Goal: Information Seeking & Learning: Compare options

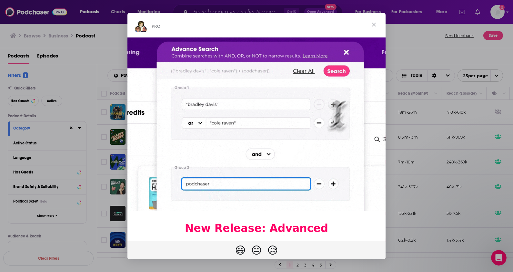
click at [374, 25] on span "Close" at bounding box center [373, 24] width 23 height 23
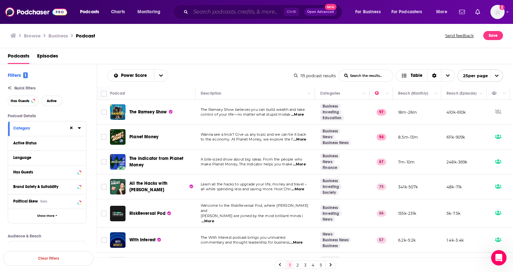
click at [241, 15] on input "Search podcasts, credits, & more..." at bounding box center [237, 12] width 93 height 10
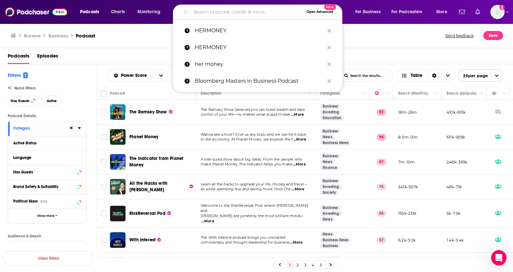
paste input "Cloud 9fin"
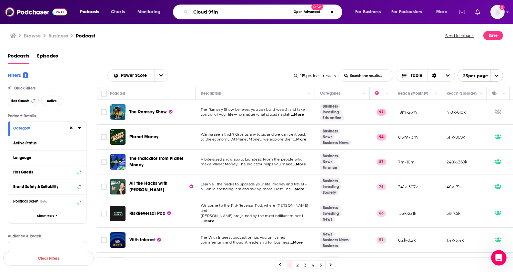
type input "Cloud 9fin"
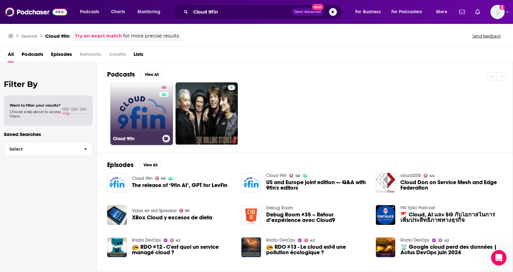
click at [154, 117] on link "46 Cloud 9fin" at bounding box center [141, 113] width 63 height 63
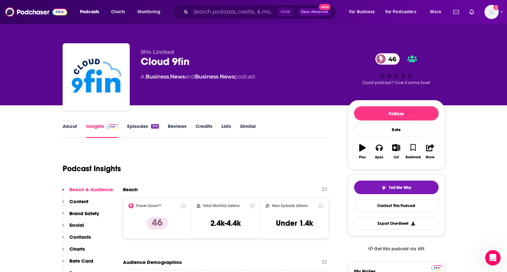
click at [244, 126] on link "Similar" at bounding box center [248, 130] width 16 height 15
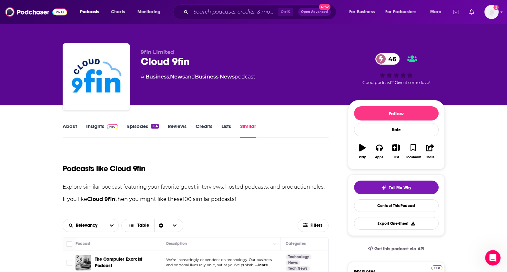
click at [69, 125] on link "About" at bounding box center [70, 130] width 15 height 15
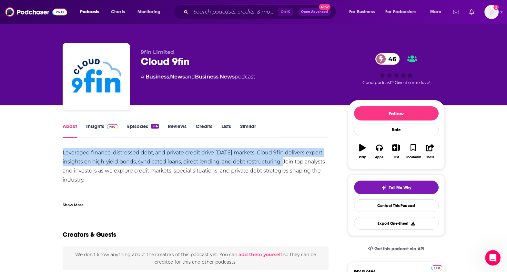
drag, startPoint x: 63, startPoint y: 151, endPoint x: 280, endPoint y: 163, distance: 217.4
click at [280, 163] on div "Leveraged finance, distressed debt, and private credit drive [DATE] markets. Cl…" at bounding box center [196, 211] width 266 height 126
copy div "Leveraged finance, distressed debt, and private credit drive [DATE] markets. Cl…"
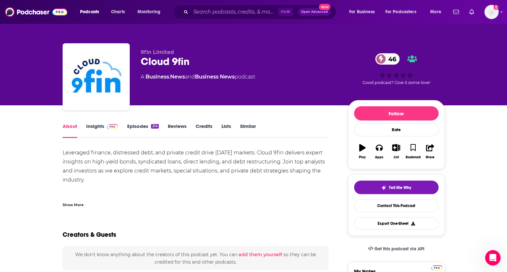
click at [243, 5] on div "Ctrl K Open Advanced New" at bounding box center [254, 12] width 163 height 15
click at [240, 11] on input "Search podcasts, credits, & more..." at bounding box center [234, 12] width 87 height 10
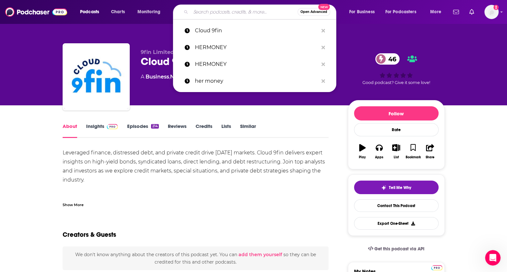
paste input "Credit Exchange by [PERSON_NAME]"
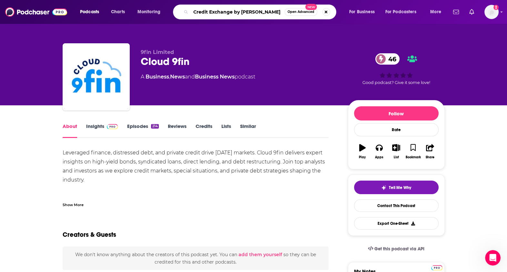
click at [240, 11] on input "Credit Exchange by [PERSON_NAME]" at bounding box center [238, 12] width 94 height 10
type input "Credit Exchange with [PERSON_NAME]"
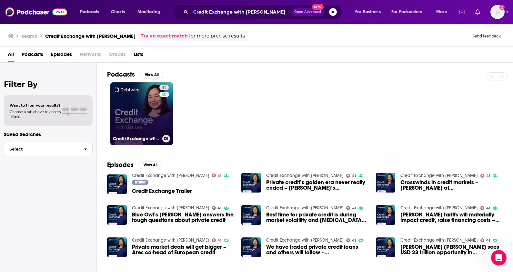
click at [160, 118] on div "41" at bounding box center [164, 110] width 11 height 50
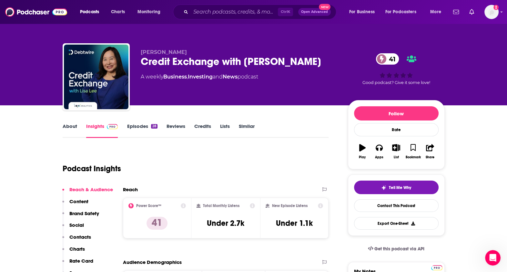
click at [71, 129] on link "About" at bounding box center [70, 130] width 15 height 15
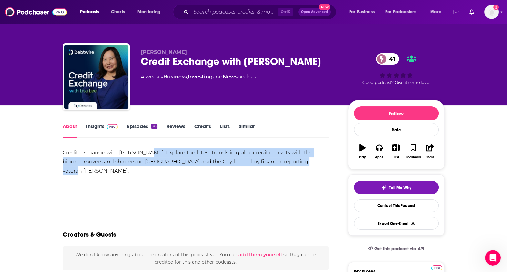
drag, startPoint x: 142, startPoint y: 151, endPoint x: 305, endPoint y: 162, distance: 163.9
click at [305, 162] on div "Credit Exchange with [PERSON_NAME]. Explore the latest trends in global credit …" at bounding box center [196, 161] width 266 height 27
copy div "Explore the latest trends in global credit markets with the biggest movers and …"
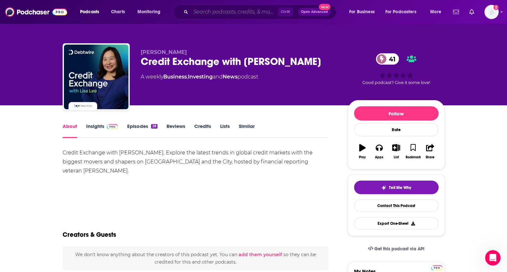
click at [222, 14] on input "Search podcasts, credits, & more..." at bounding box center [234, 12] width 87 height 10
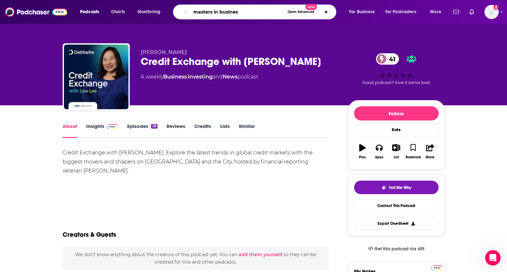
type input "masters in business"
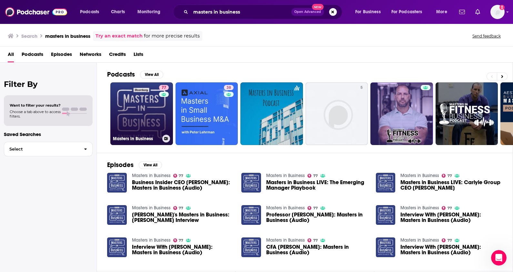
click at [143, 110] on link "77 Masters in Business" at bounding box center [141, 113] width 63 height 63
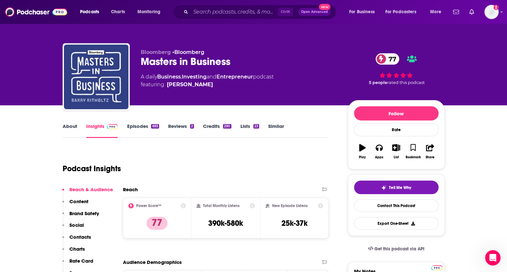
click at [280, 127] on link "Similar" at bounding box center [276, 130] width 16 height 15
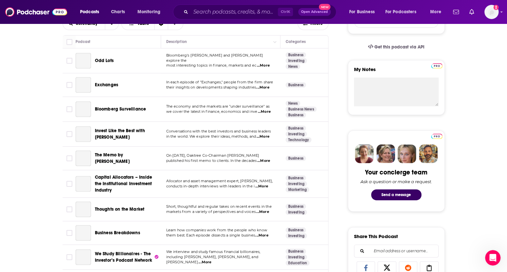
scroll to position [121, 0]
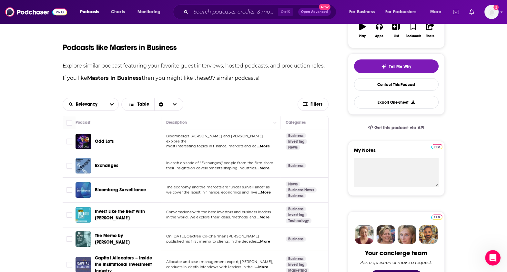
click at [269, 144] on span "...More" at bounding box center [263, 146] width 13 height 5
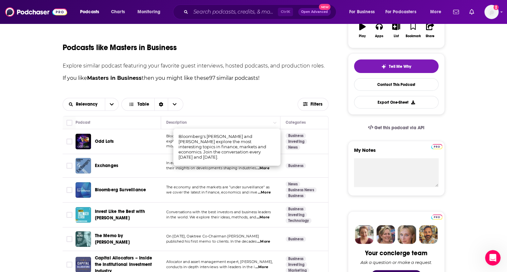
click at [103, 139] on span "Odd Lots" at bounding box center [104, 140] width 19 height 5
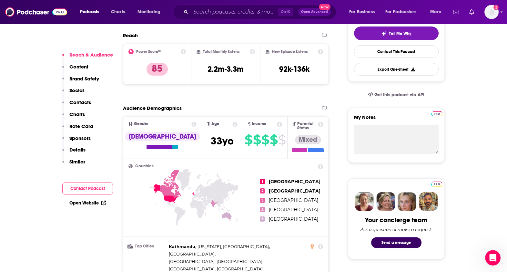
scroll to position [40, 0]
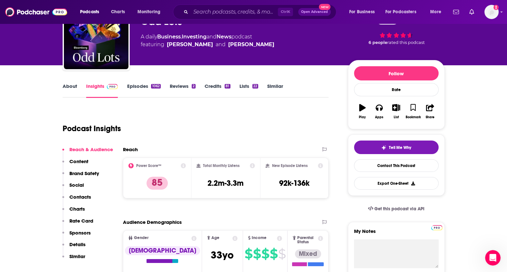
click at [135, 82] on div "About Insights Episodes 1062 Reviews 2 Credits 81 Lists 22 Similar" at bounding box center [196, 90] width 266 height 16
click at [138, 87] on link "Episodes 1062" at bounding box center [144, 90] width 34 height 15
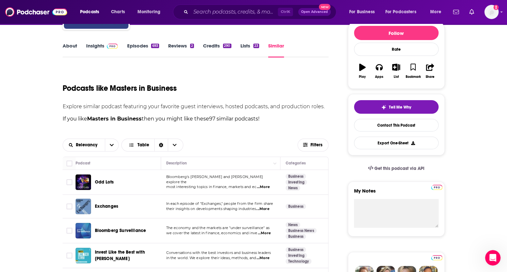
scroll to position [242, 0]
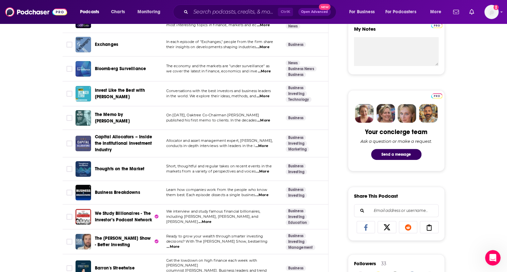
click at [266, 193] on span "...More" at bounding box center [261, 194] width 13 height 5
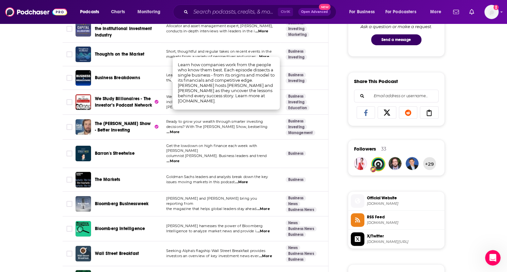
scroll to position [403, 0]
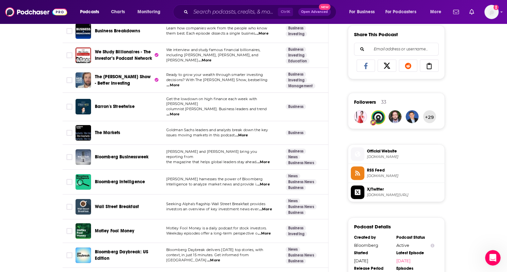
click at [266, 206] on span "...More" at bounding box center [265, 208] width 13 height 5
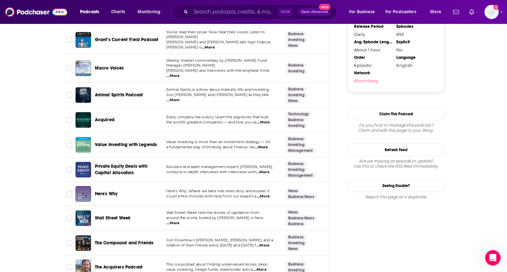
scroll to position [806, 0]
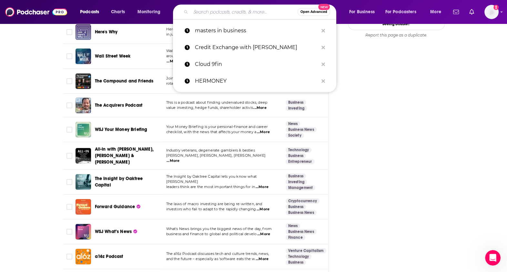
click at [212, 15] on input "Search podcasts, credits, & more..." at bounding box center [244, 12] width 107 height 10
click at [234, 67] on p "Cloud 9fin" at bounding box center [256, 64] width 123 height 17
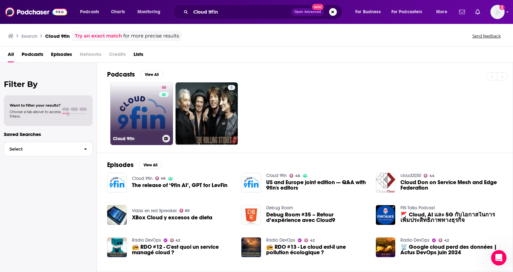
click at [139, 109] on link "46 Cloud 9fin" at bounding box center [141, 113] width 63 height 63
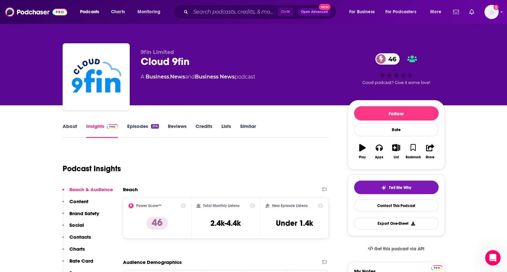
click at [246, 129] on link "Similar" at bounding box center [248, 130] width 16 height 15
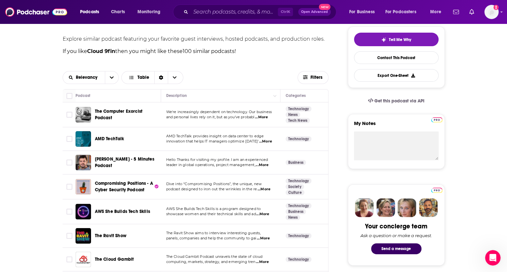
scroll to position [161, 0]
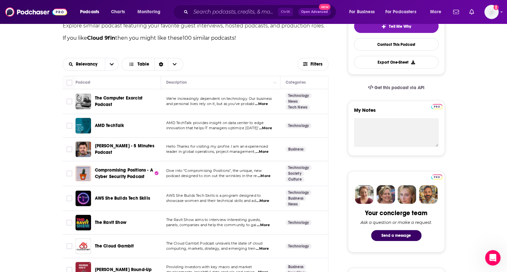
click at [269, 224] on span "...More" at bounding box center [263, 224] width 13 height 5
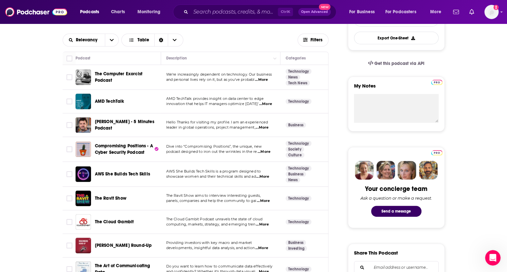
scroll to position [202, 0]
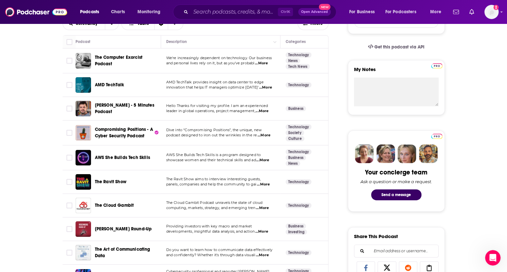
click at [264, 229] on span "...More" at bounding box center [261, 231] width 13 height 5
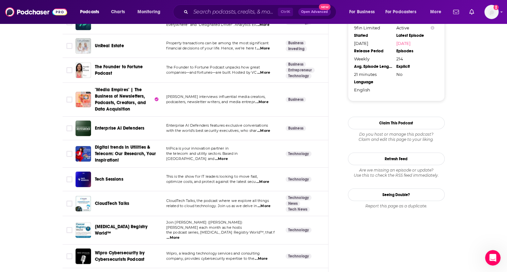
scroll to position [685, 0]
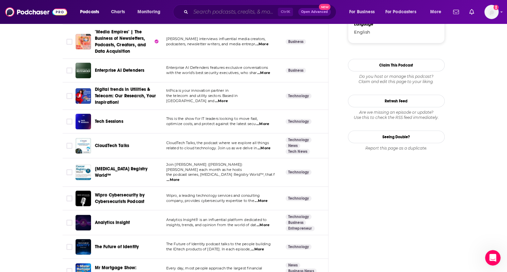
click at [229, 15] on input "Search podcasts, credits, & more..." at bounding box center [234, 12] width 87 height 10
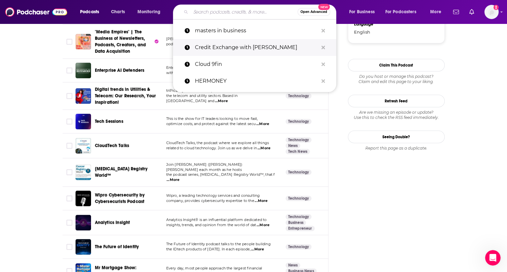
click at [245, 46] on p "Credit Exchange with [PERSON_NAME]" at bounding box center [256, 47] width 123 height 17
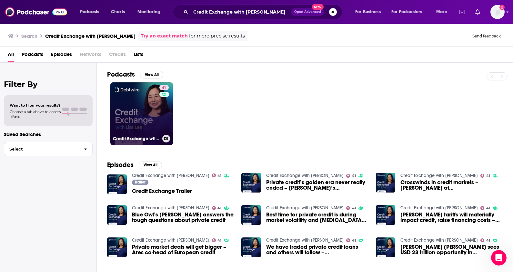
click at [140, 100] on link "41 Credit Exchange with [PERSON_NAME]" at bounding box center [141, 113] width 63 height 63
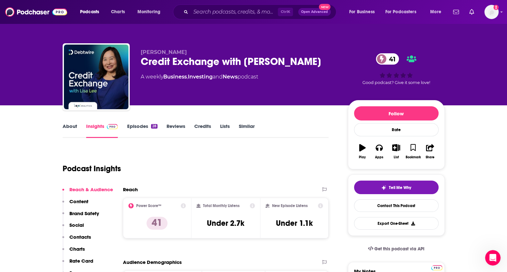
click at [248, 127] on link "Similar" at bounding box center [247, 130] width 16 height 15
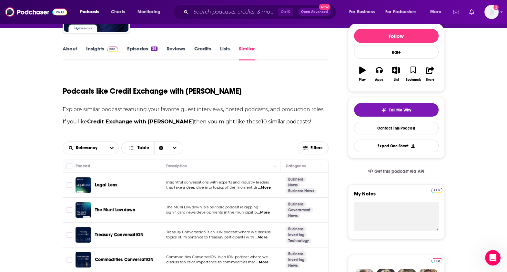
scroll to position [80, 0]
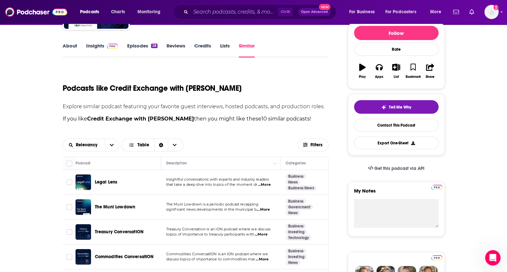
click at [265, 185] on span "...More" at bounding box center [264, 184] width 13 height 5
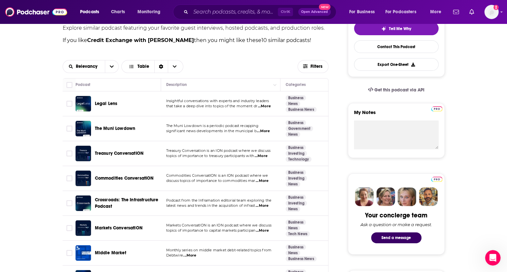
scroll to position [161, 0]
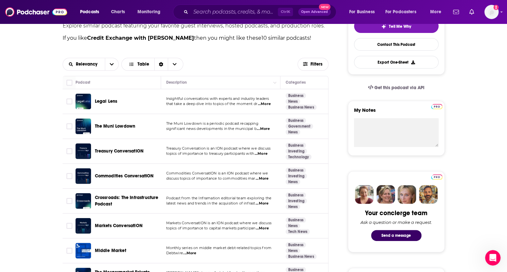
click at [264, 228] on span "...More" at bounding box center [262, 227] width 13 height 5
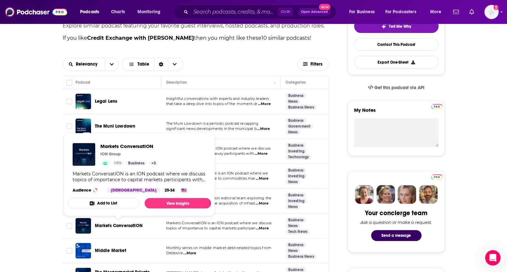
click at [134, 223] on span "Markets ConversatION" at bounding box center [119, 225] width 48 height 5
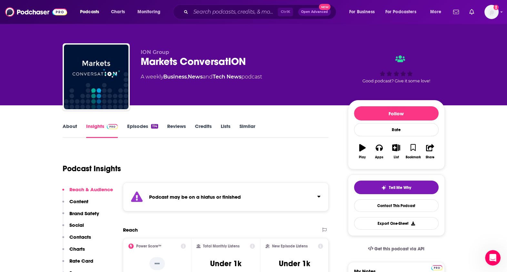
click at [137, 127] on link "Episodes 114" at bounding box center [142, 130] width 31 height 15
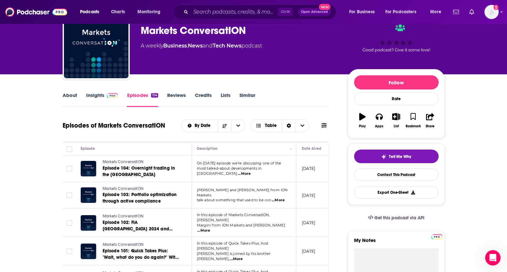
scroll to position [40, 0]
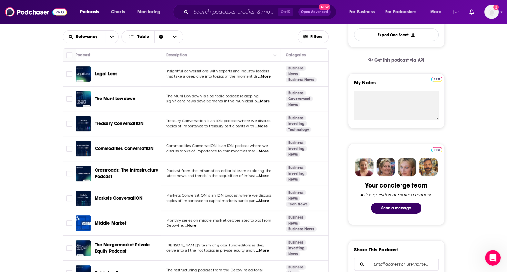
scroll to position [282, 0]
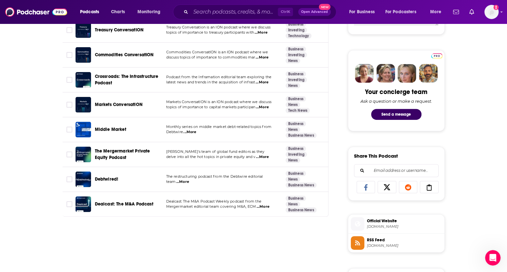
click at [267, 207] on span "...More" at bounding box center [262, 206] width 13 height 5
click at [263, 83] on span "...More" at bounding box center [261, 82] width 13 height 5
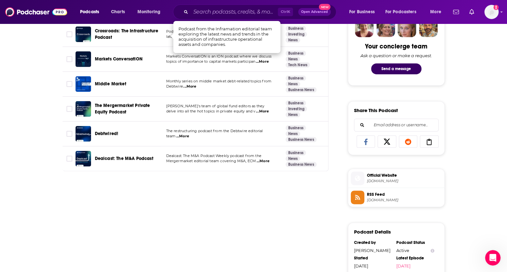
scroll to position [202, 0]
